Goal: Task Accomplishment & Management: Manage account settings

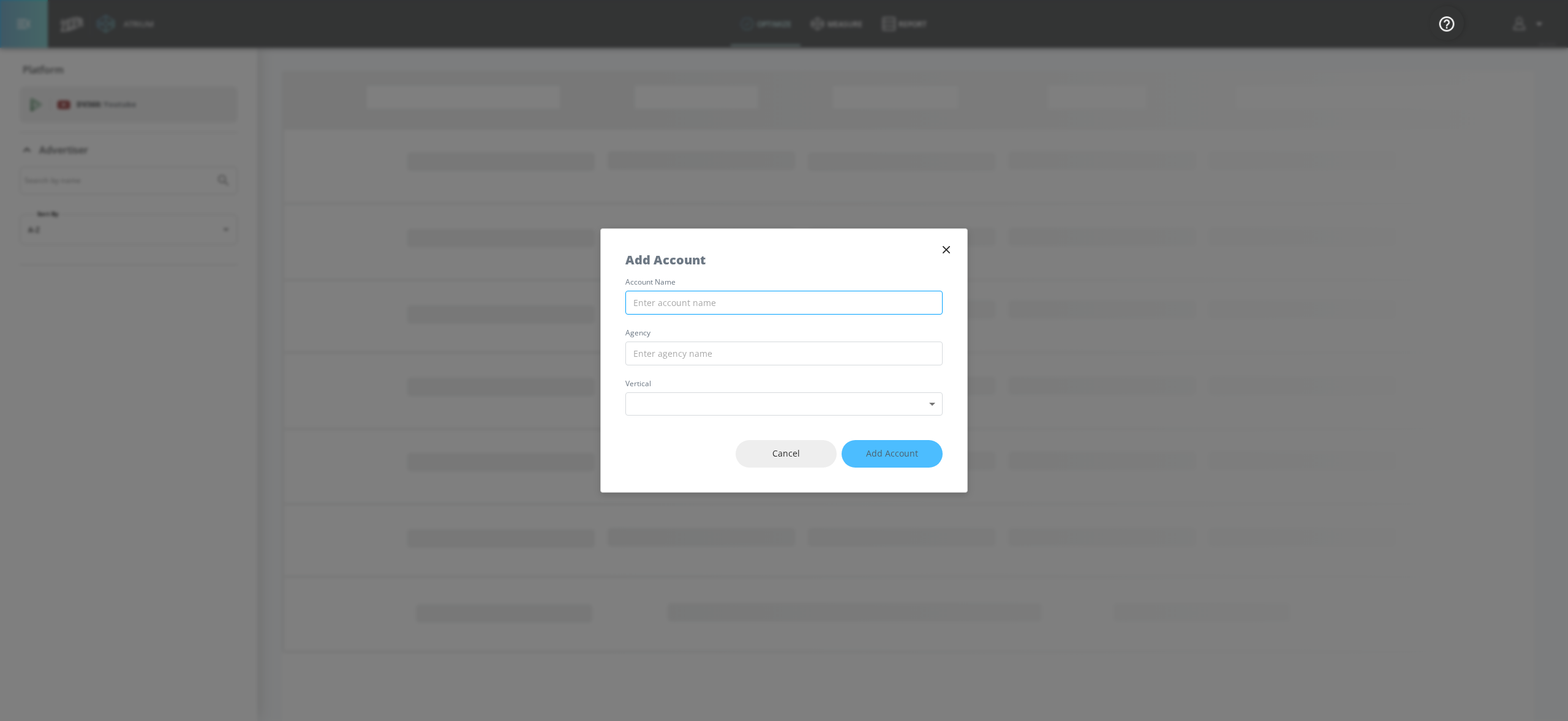
click at [880, 306] on input "text" at bounding box center [784, 303] width 317 height 24
click at [821, 354] on input "text" at bounding box center [784, 354] width 317 height 24
click at [823, 418] on div "Cancel Add Account" at bounding box center [784, 454] width 366 height 77
click at [802, 448] on span "Cancel" at bounding box center [786, 454] width 52 height 15
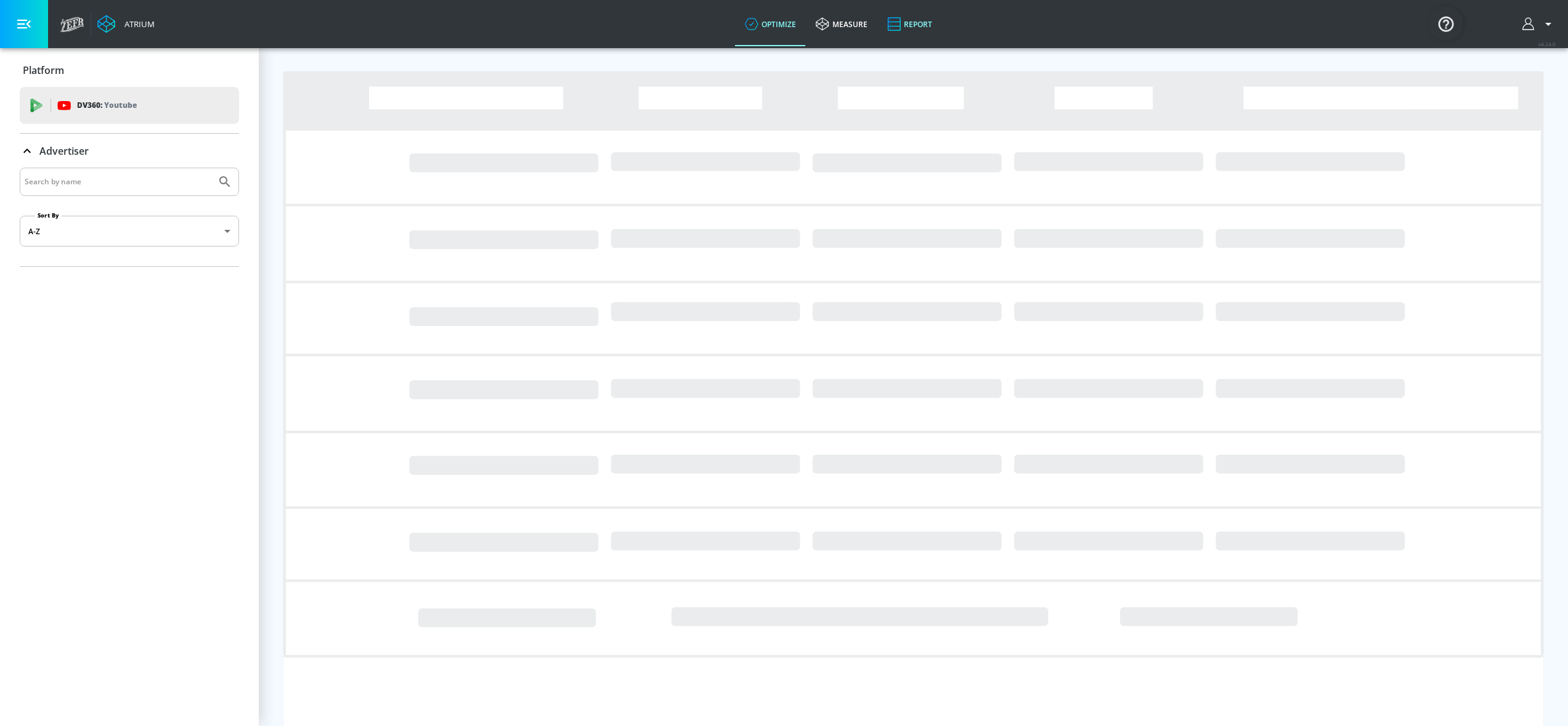
click at [918, 27] on link "Report" at bounding box center [910, 24] width 65 height 45
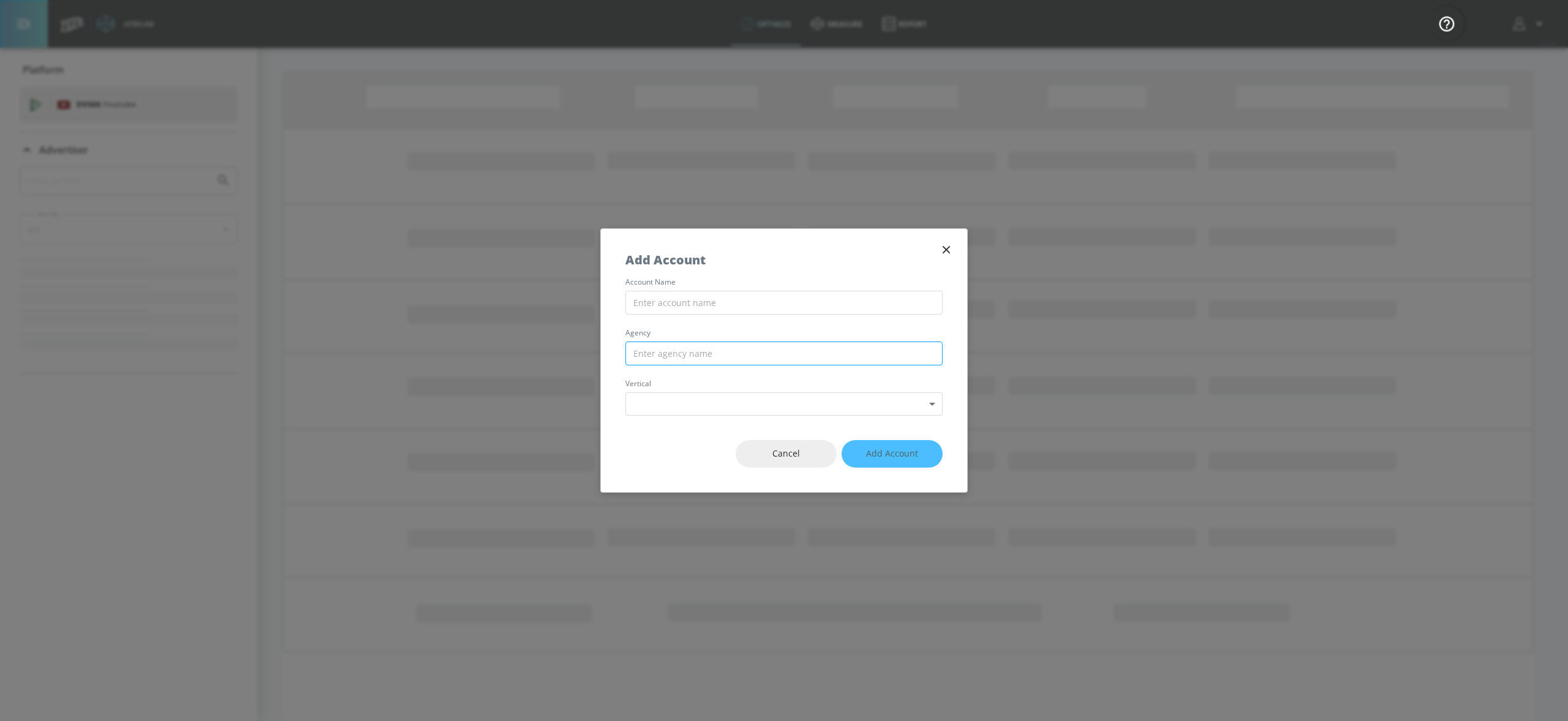
click at [803, 364] on input "text" at bounding box center [784, 354] width 317 height 24
click at [924, 403] on body "Atrium optimize measure Report optimize measure Report v 4.24.0 Platform DV360:…" at bounding box center [784, 393] width 1568 height 787
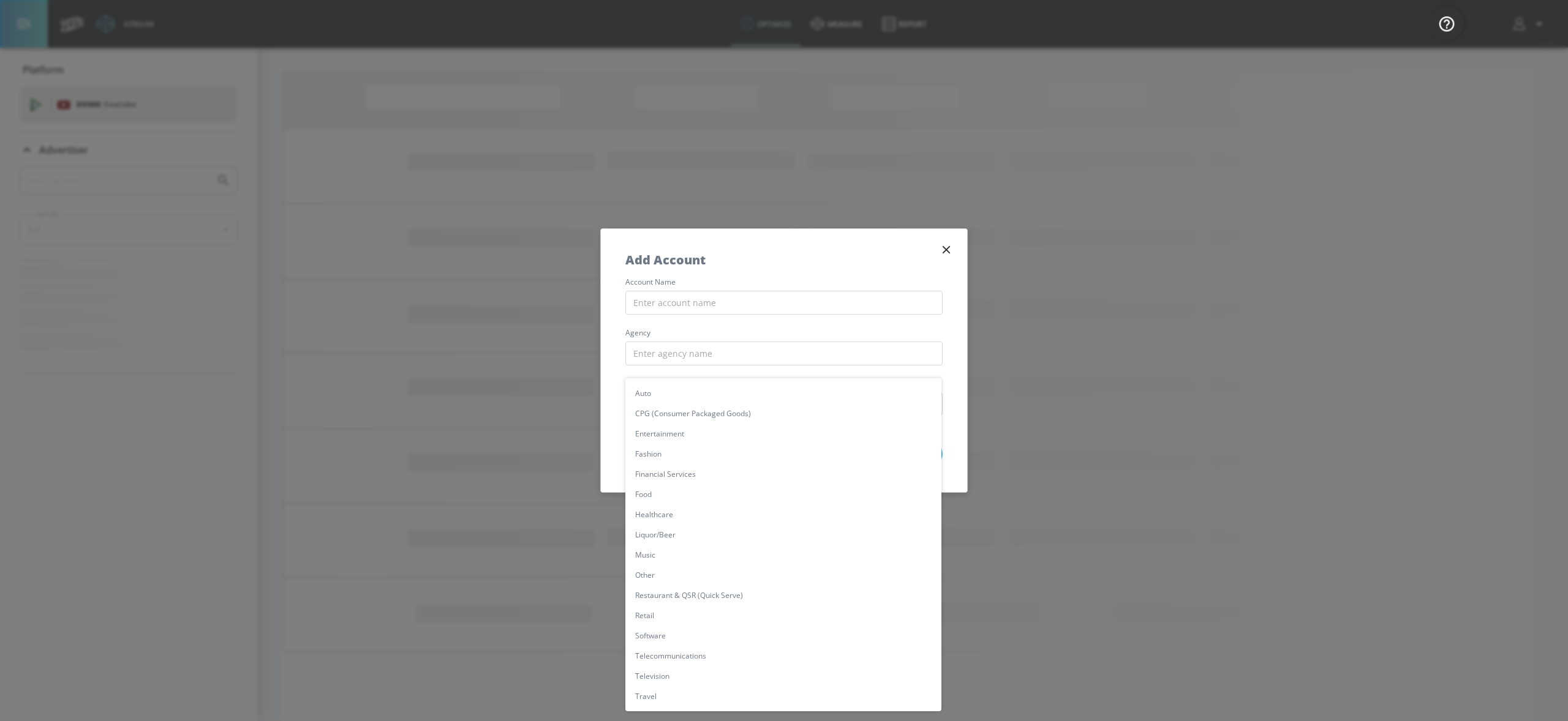
click at [633, 567] on li "Other" at bounding box center [783, 575] width 316 height 20
type input "[object Object]"
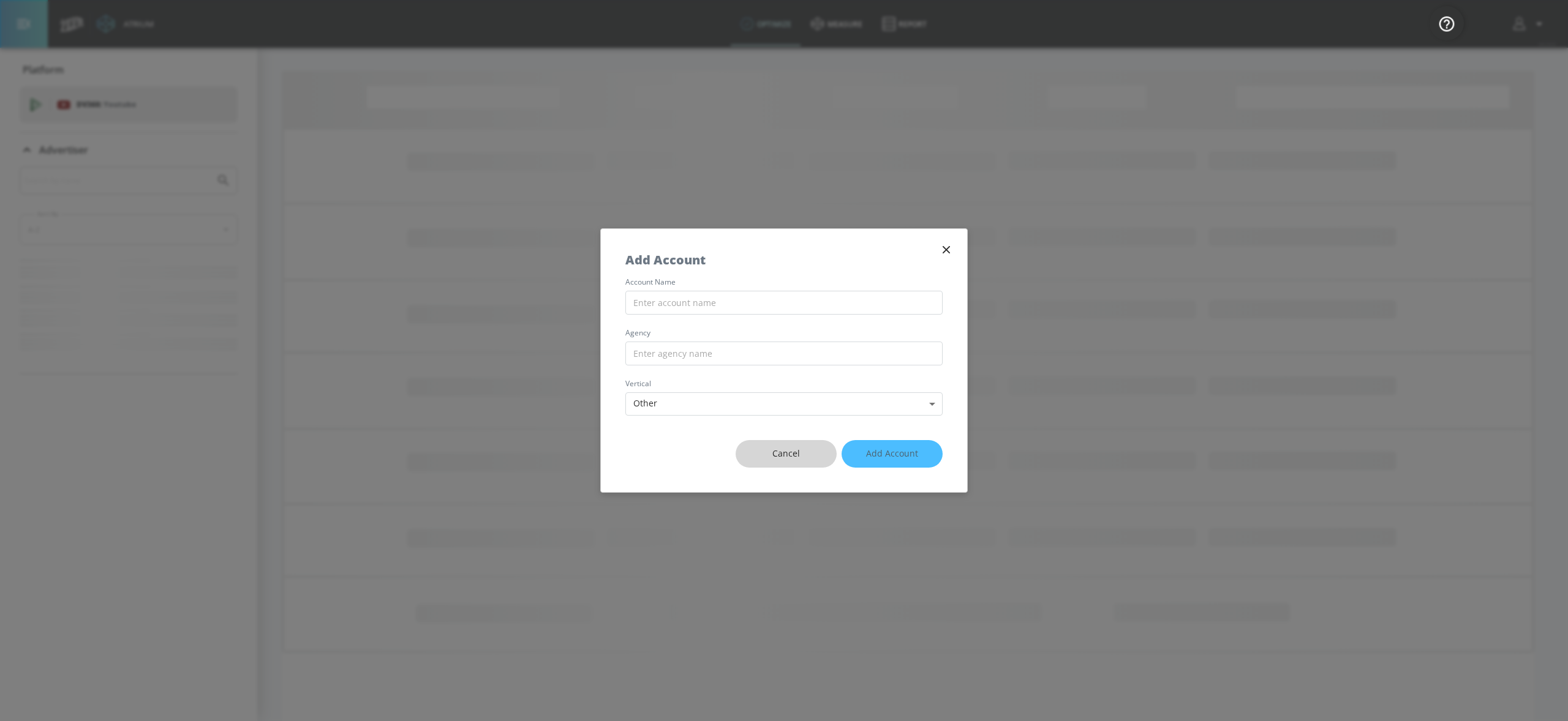
click at [764, 451] on span "Cancel" at bounding box center [786, 454] width 52 height 15
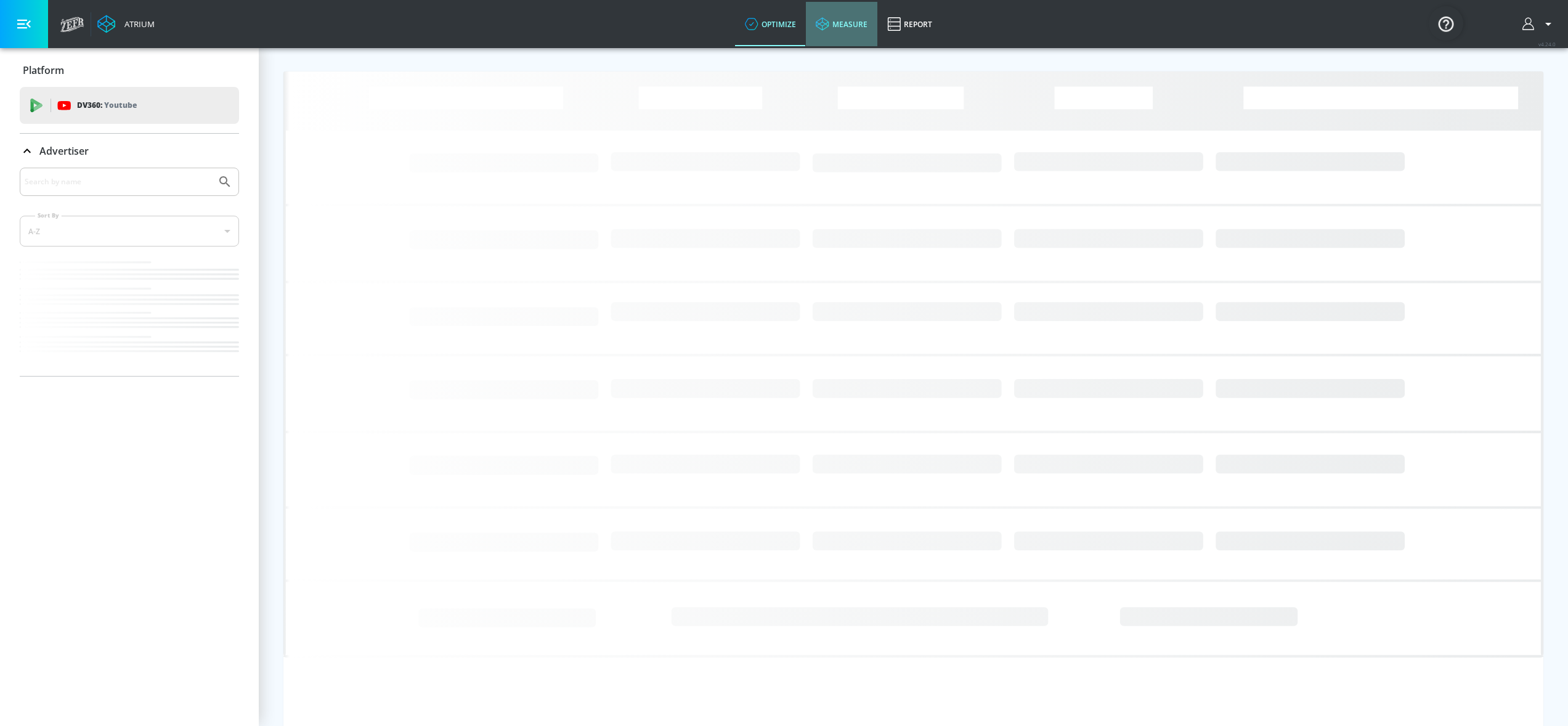
click at [840, 25] on link "measure" at bounding box center [842, 24] width 72 height 45
